Goal: Transaction & Acquisition: Purchase product/service

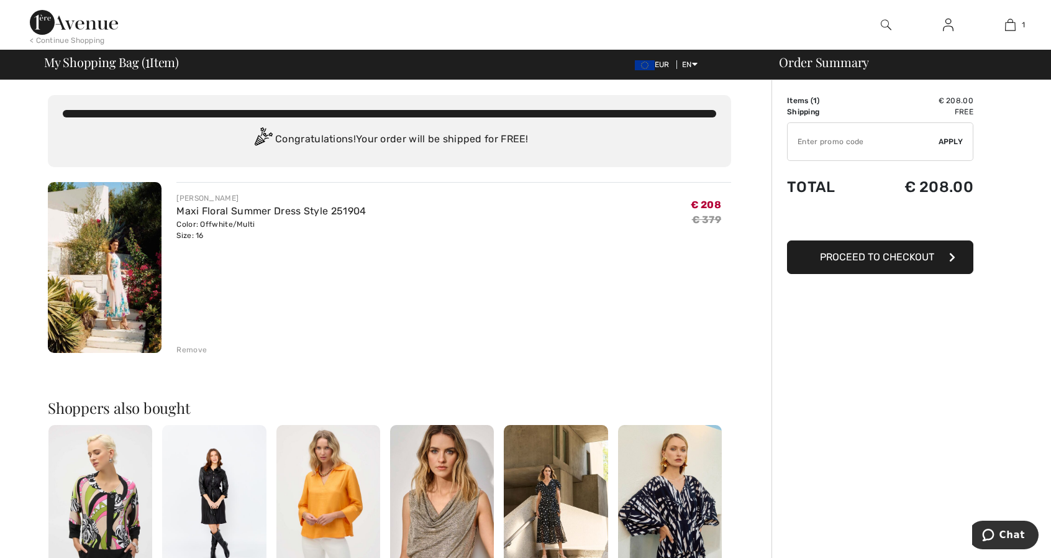
click at [874, 138] on input "TEXT" at bounding box center [862, 141] width 151 height 37
type input "NEW10"
click at [964, 145] on div "✔ Apply Remove" at bounding box center [880, 141] width 186 height 39
click at [951, 140] on span "Apply" at bounding box center [950, 141] width 25 height 11
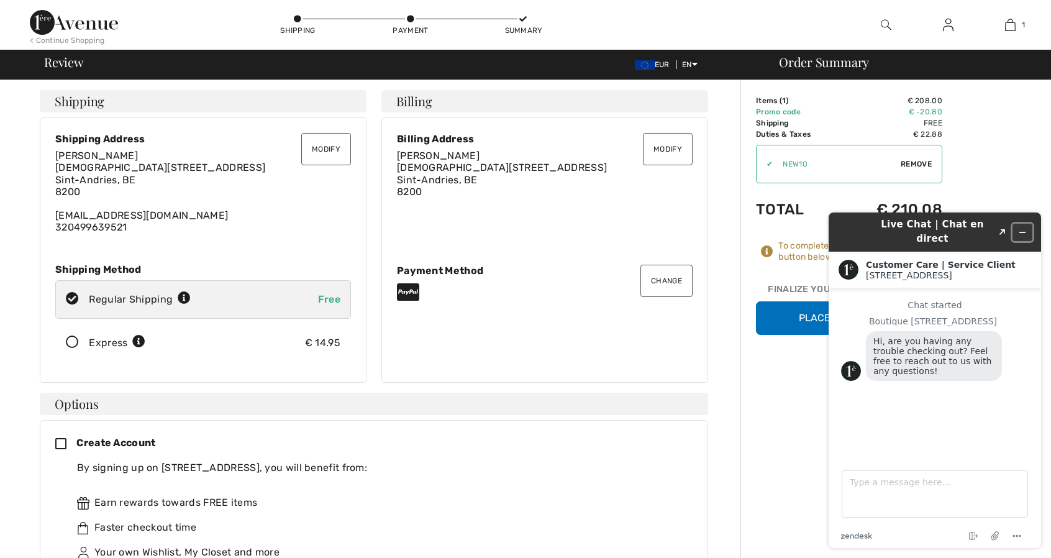
click at [1022, 228] on icon "Minimize widget" at bounding box center [1022, 232] width 9 height 9
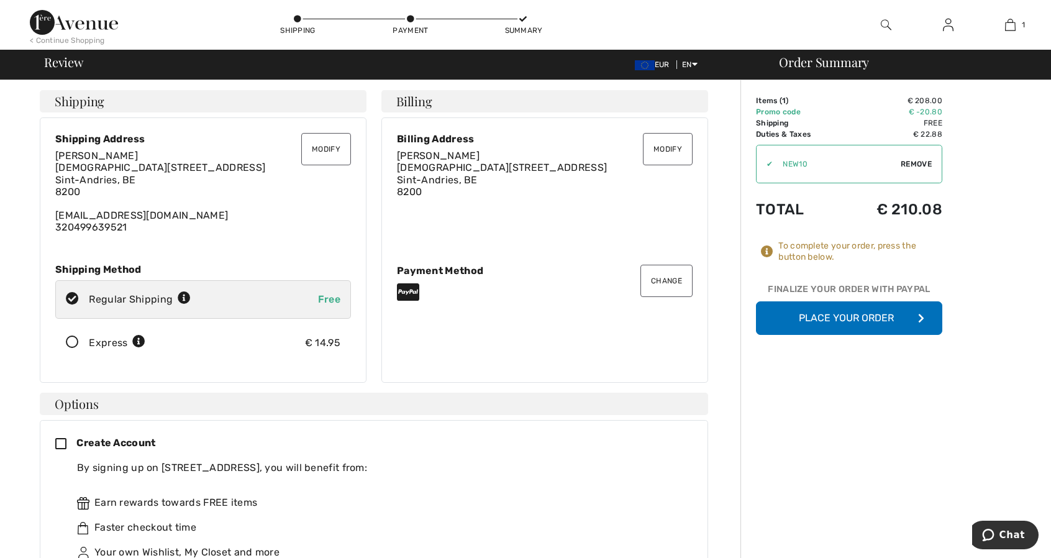
click at [853, 320] on button "Place Your Order" at bounding box center [849, 318] width 186 height 34
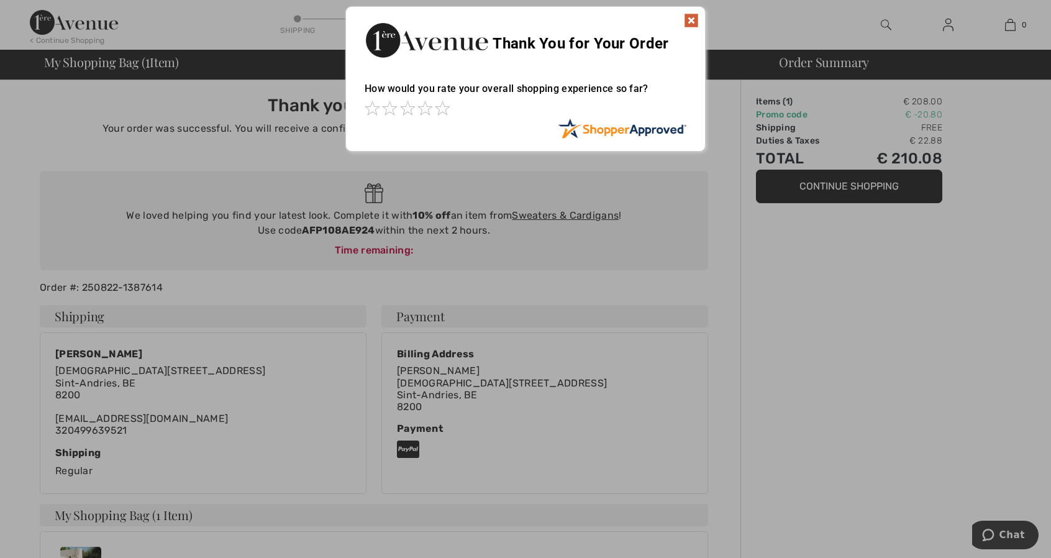
click at [693, 19] on img at bounding box center [691, 20] width 15 height 15
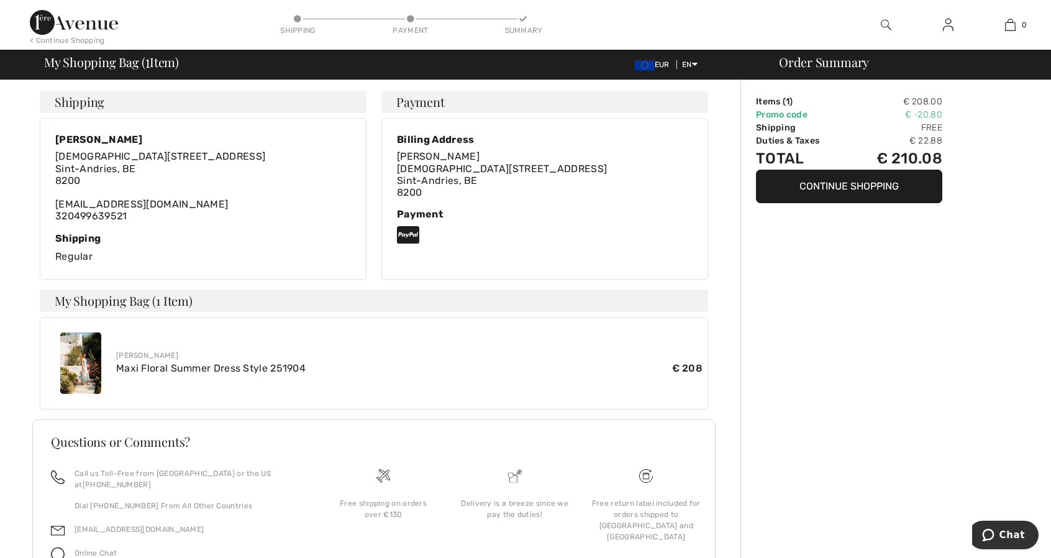
scroll to position [269, 0]
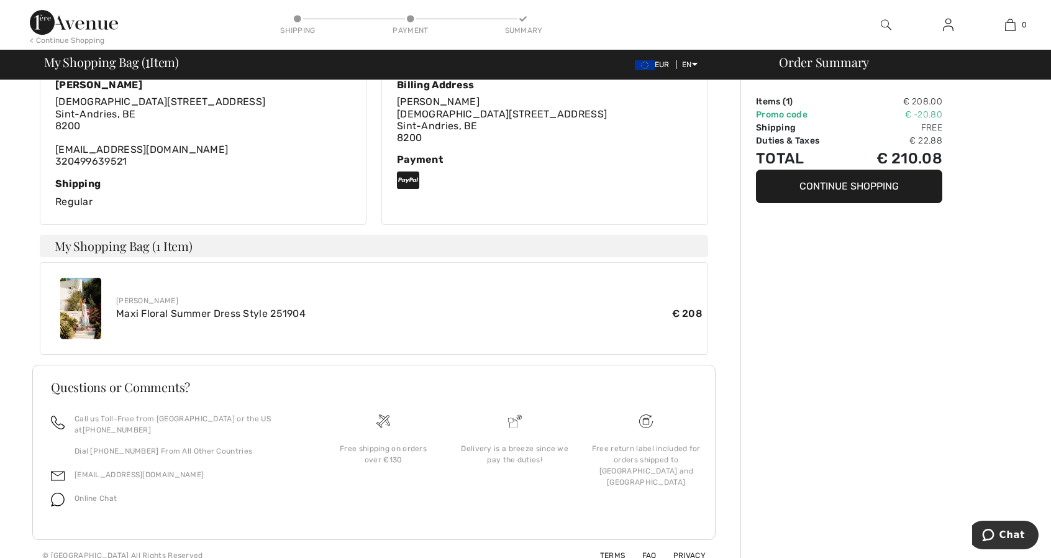
click at [809, 196] on button "Continue Shopping" at bounding box center [849, 187] width 186 height 34
